Goal: Task Accomplishment & Management: Manage account settings

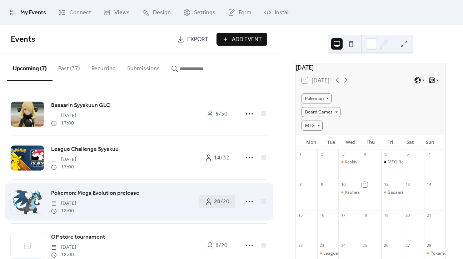
click at [109, 192] on span "Pokemon: Mega Evolution prelease" at bounding box center [95, 193] width 88 height 9
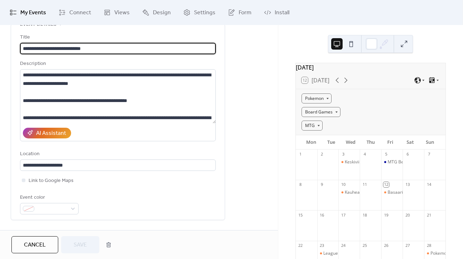
scroll to position [71, 0]
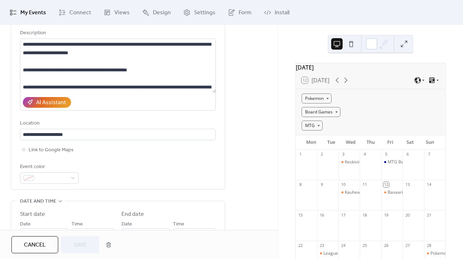
click at [50, 249] on button "Cancel" at bounding box center [34, 245] width 47 height 17
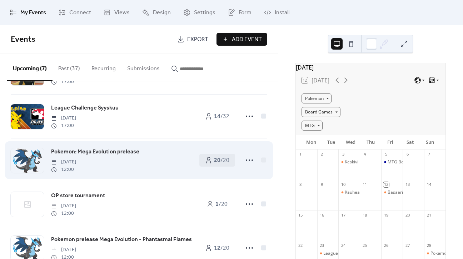
scroll to position [71, 0]
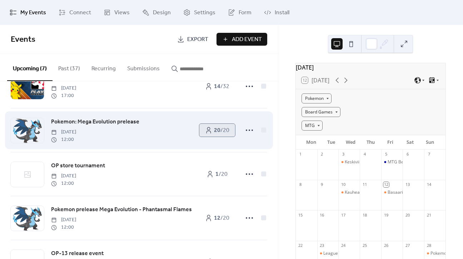
click at [232, 124] on link "20 / 20" at bounding box center [217, 130] width 36 height 13
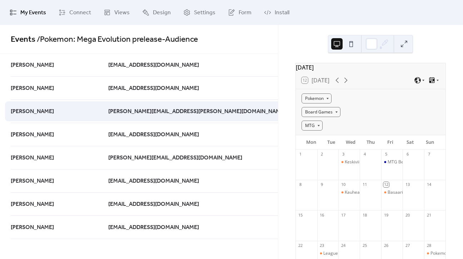
scroll to position [300, 0]
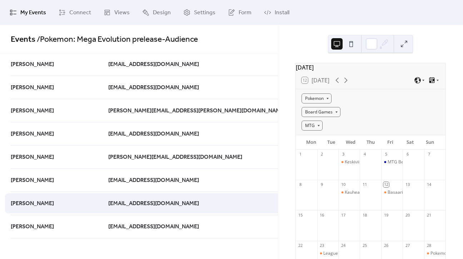
click at [335, 200] on icon at bounding box center [340, 203] width 11 height 11
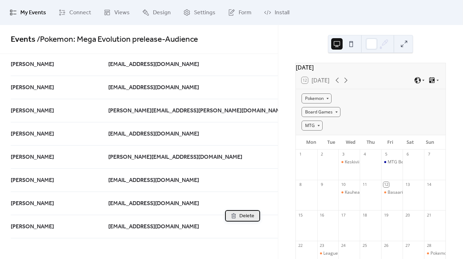
click at [232, 216] on icon at bounding box center [234, 216] width 6 height 6
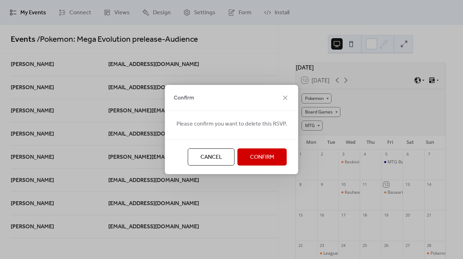
click at [258, 158] on span "Confirm" at bounding box center [262, 157] width 24 height 9
